Goal: Information Seeking & Learning: Find specific fact

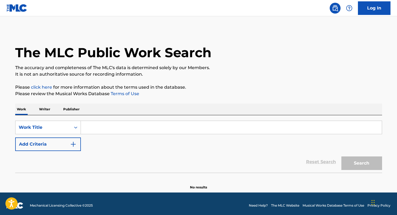
click at [91, 130] on input "Search Form" at bounding box center [231, 127] width 301 height 13
type input "T"
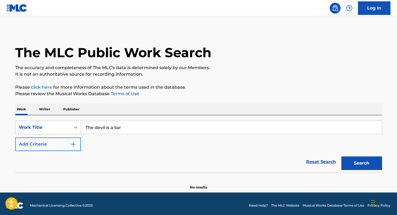
type input "The devil is a liar"
click at [75, 141] on img "Search Form" at bounding box center [73, 144] width 7 height 7
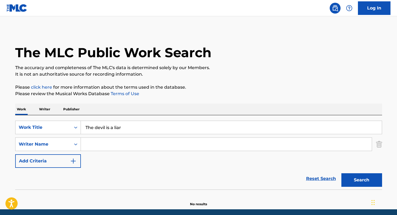
click at [99, 144] on input "Search Form" at bounding box center [226, 144] width 291 height 13
type input "[PERSON_NAME]"
click at [341, 173] on button "Search" at bounding box center [361, 180] width 41 height 14
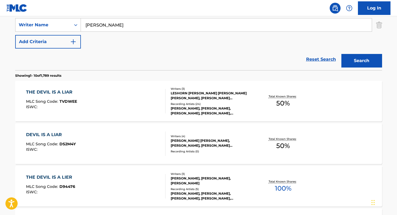
scroll to position [131, 0]
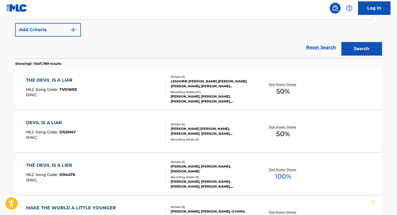
click at [56, 123] on div "DEVIL IS A LIAR" at bounding box center [51, 123] width 50 height 7
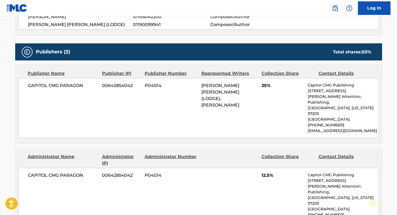
scroll to position [228, 0]
